Goal: Task Accomplishment & Management: Use online tool/utility

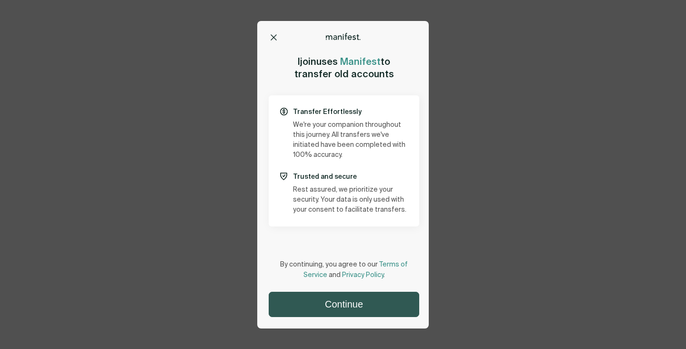
click at [350, 302] on button "Continue" at bounding box center [344, 304] width 150 height 24
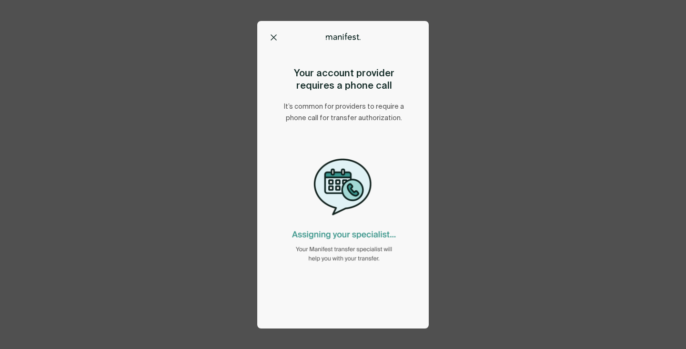
click at [274, 37] on icon at bounding box center [273, 37] width 5 height 5
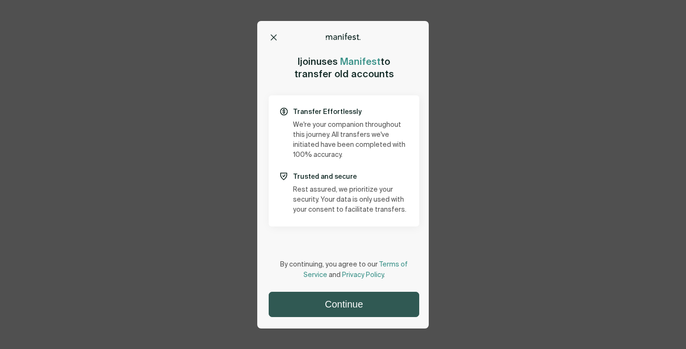
click at [346, 307] on button "Continue" at bounding box center [344, 304] width 150 height 24
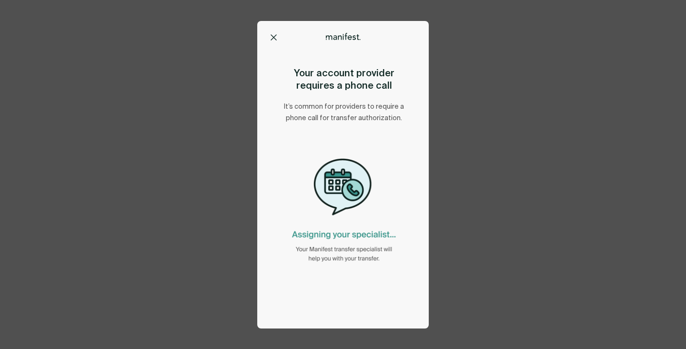
click at [344, 247] on image "animation" at bounding box center [344, 246] width 109 height 34
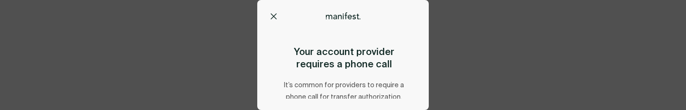
click at [196, 65] on div "Options Home Exit Manifest [EMAIL_ADDRESS][DOMAIN_NAME] Your account provider r…" at bounding box center [343, 55] width 686 height 110
click at [494, 74] on div "Options Home Exit Manifest support@usemanifest.com Your account provider requir…" at bounding box center [343, 55] width 686 height 110
click at [274, 14] on icon at bounding box center [273, 16] width 6 height 6
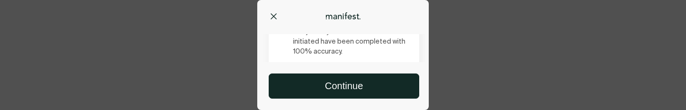
click at [501, 90] on div "Options Home Exit Manifest support@usemanifest.com Ijoin uses Manifest to trans…" at bounding box center [343, 55] width 686 height 110
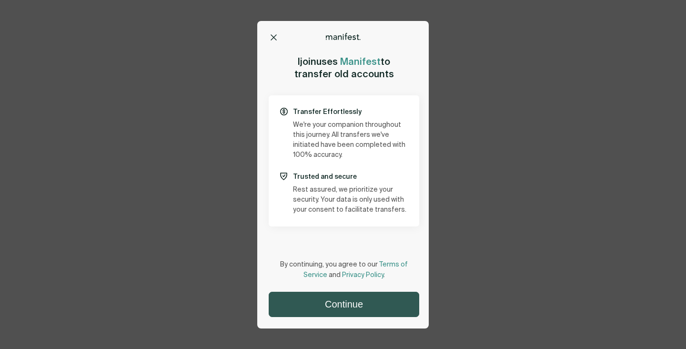
click at [347, 110] on button "Continue" at bounding box center [344, 304] width 150 height 24
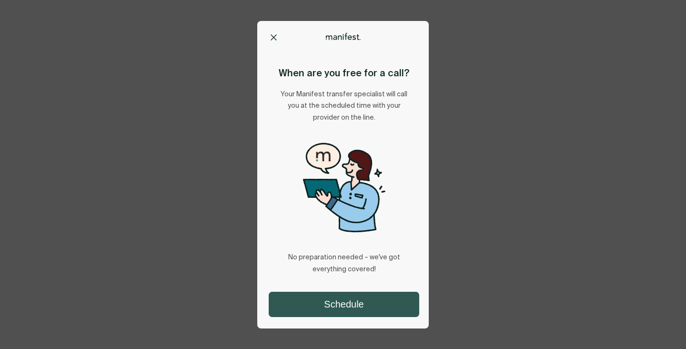
click at [366, 110] on button "Schedule" at bounding box center [344, 304] width 150 height 24
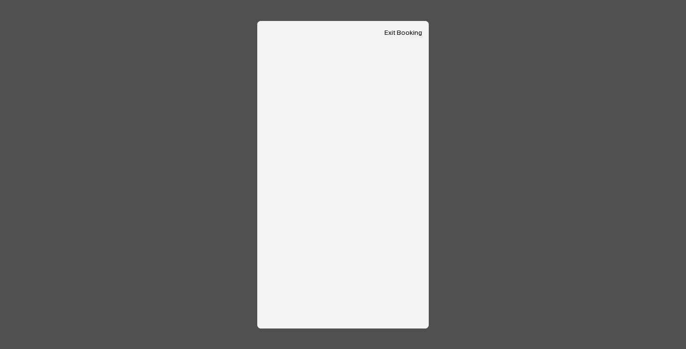
click at [409, 35] on button "Exit Booking" at bounding box center [403, 33] width 38 height 8
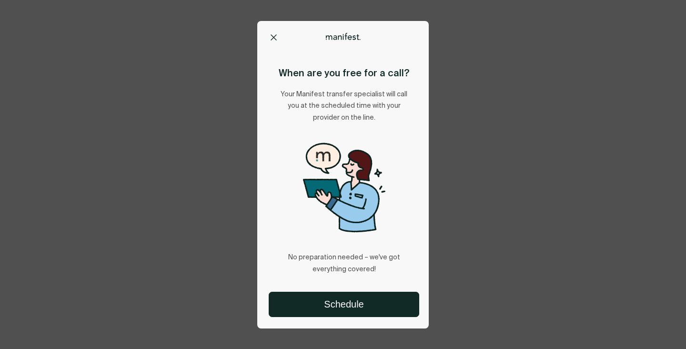
click at [272, 40] on button at bounding box center [274, 37] width 10 height 10
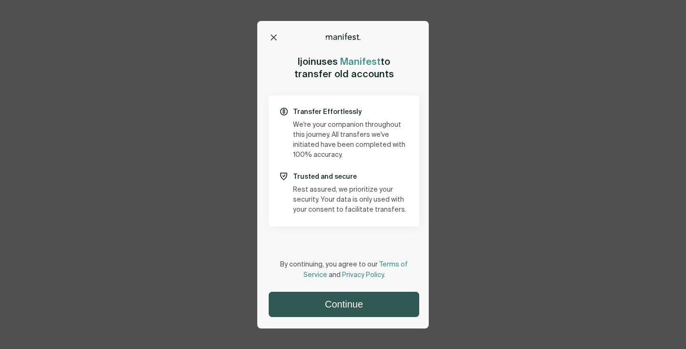
click at [353, 307] on button "Continue" at bounding box center [344, 304] width 150 height 24
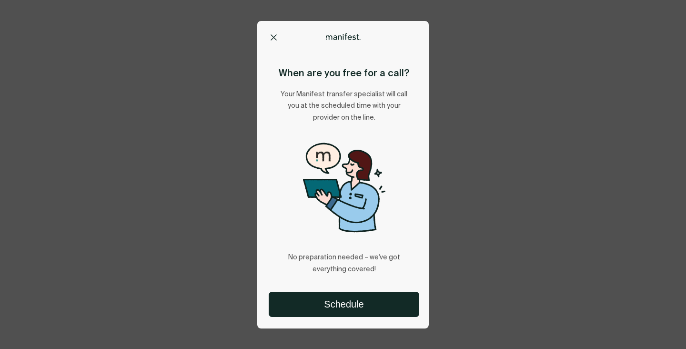
click at [275, 39] on icon at bounding box center [273, 37] width 5 height 5
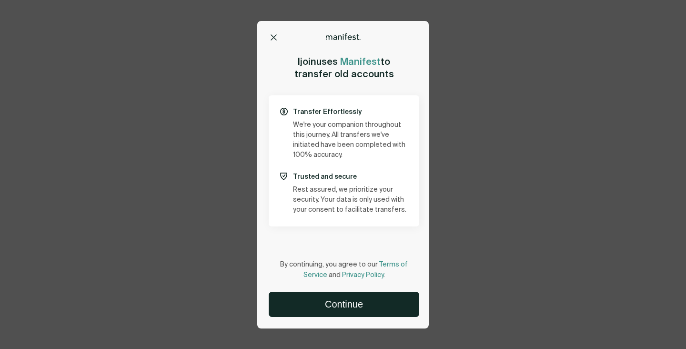
click at [273, 36] on icon at bounding box center [273, 37] width 6 height 6
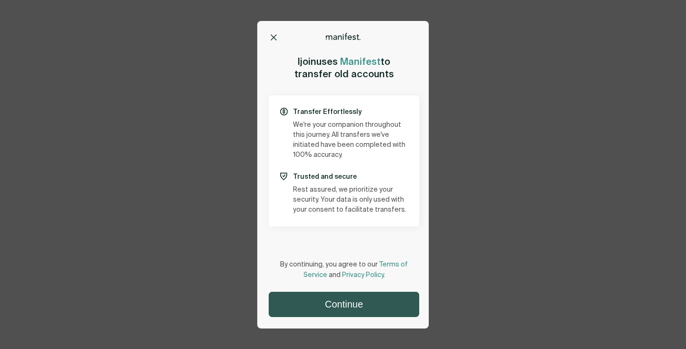
click at [358, 303] on button "Continue" at bounding box center [344, 304] width 150 height 24
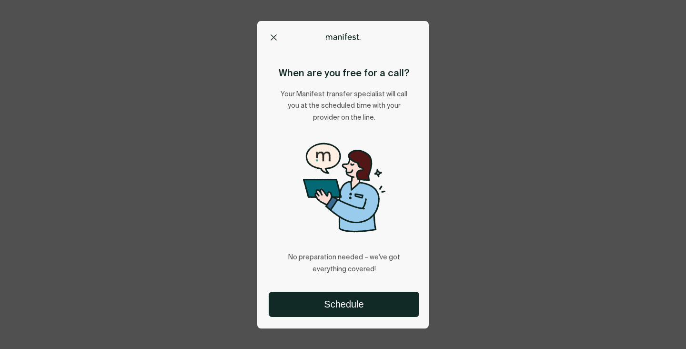
click at [358, 303] on button "Schedule" at bounding box center [344, 304] width 150 height 24
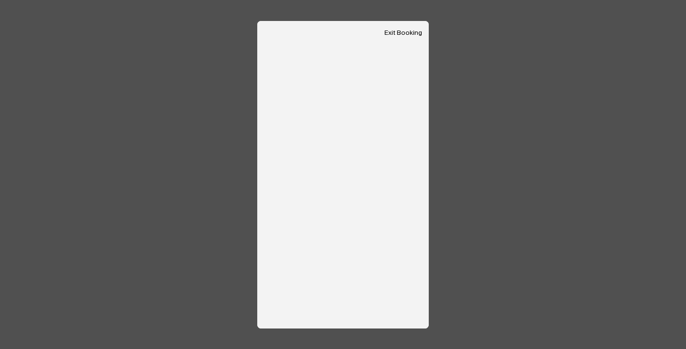
click at [405, 36] on button "Exit Booking" at bounding box center [403, 33] width 38 height 8
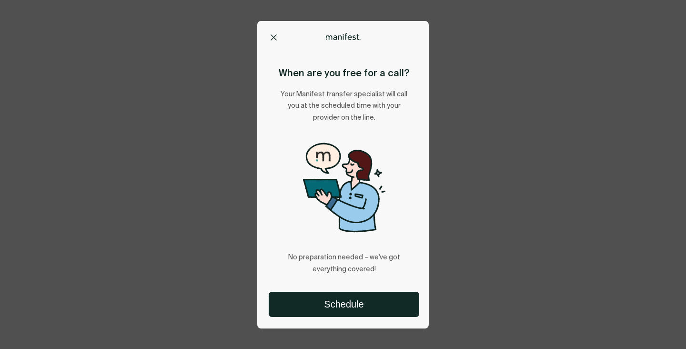
click at [270, 35] on button at bounding box center [274, 37] width 10 height 10
